Goal: Information Seeking & Learning: Learn about a topic

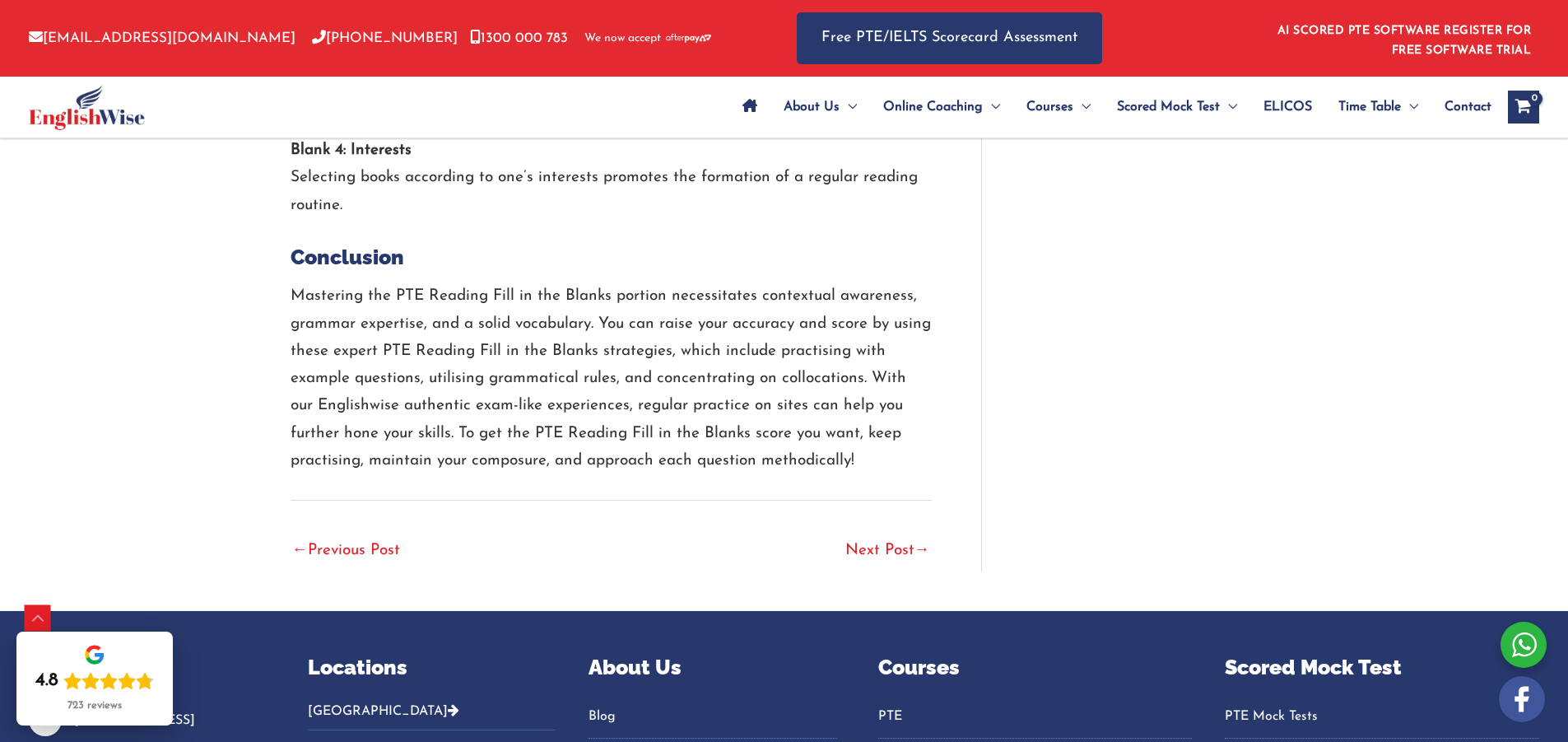
scroll to position [5574, 0]
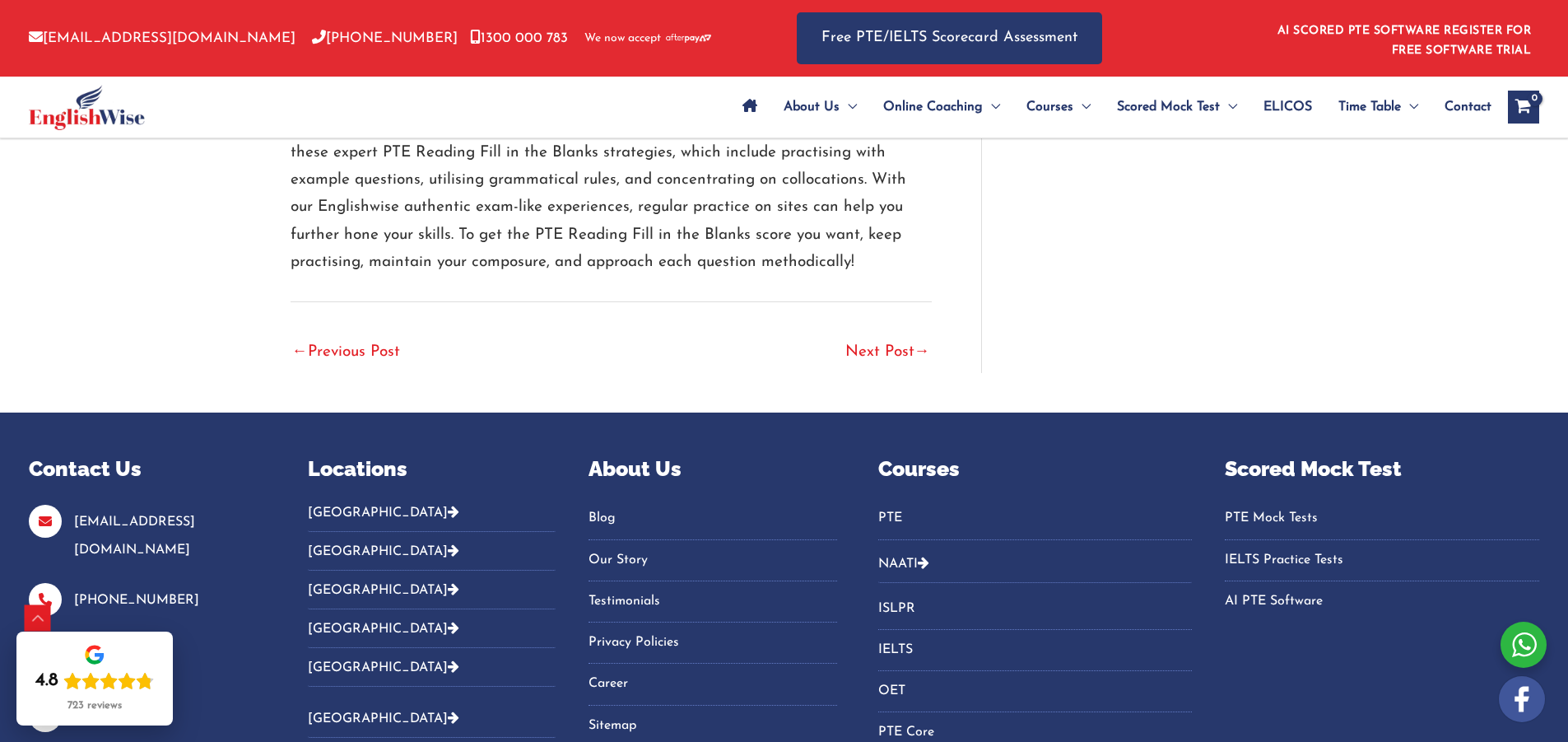
click at [907, 356] on link "Next Post →" at bounding box center [887, 353] width 85 height 36
